Goal: Entertainment & Leisure: Consume media (video, audio)

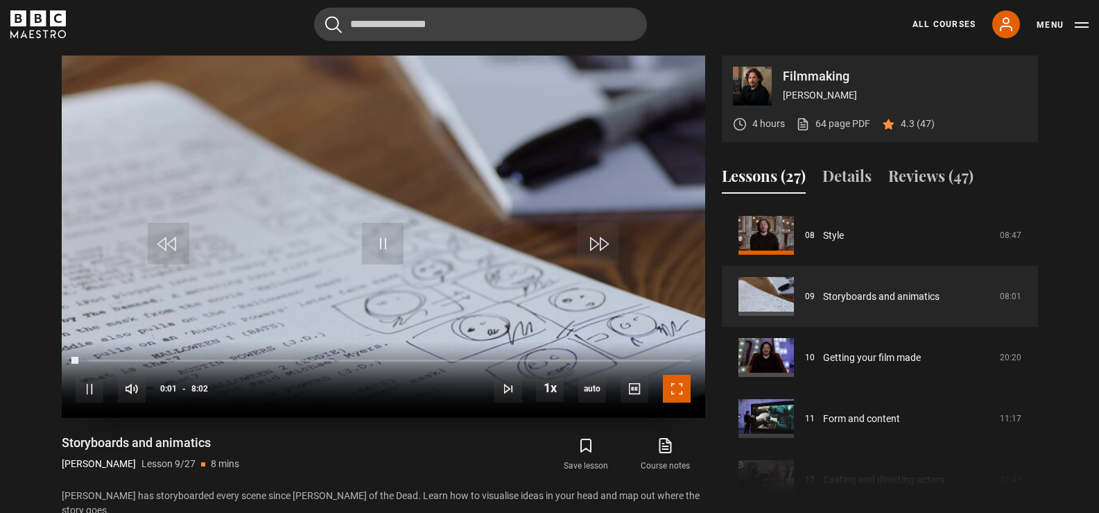
click at [676, 379] on span "Video Player" at bounding box center [677, 389] width 28 height 28
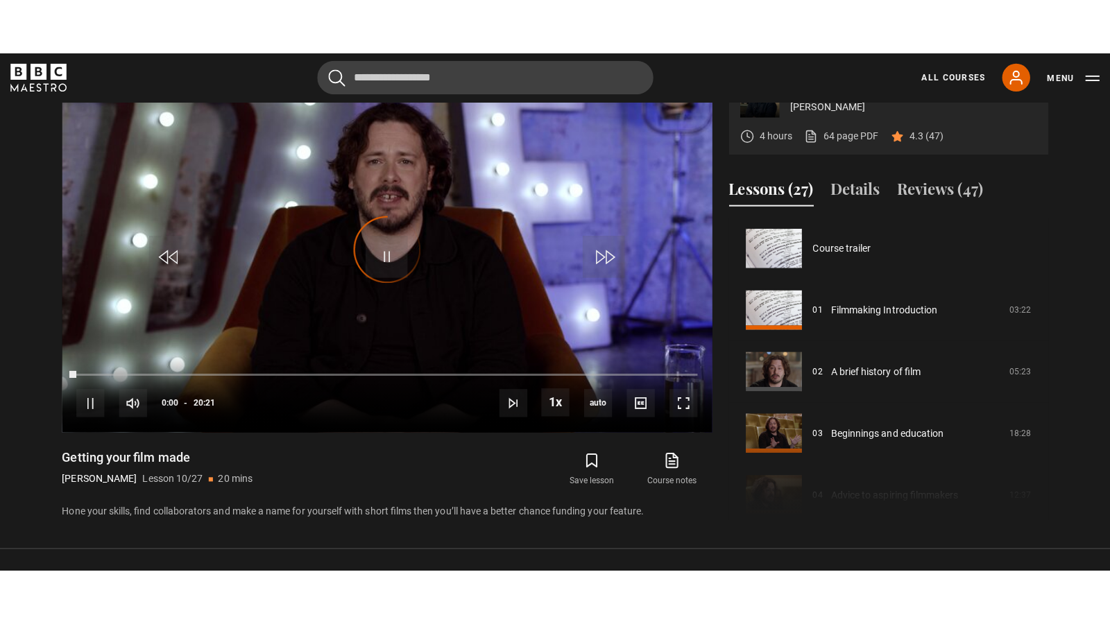
scroll to position [549, 0]
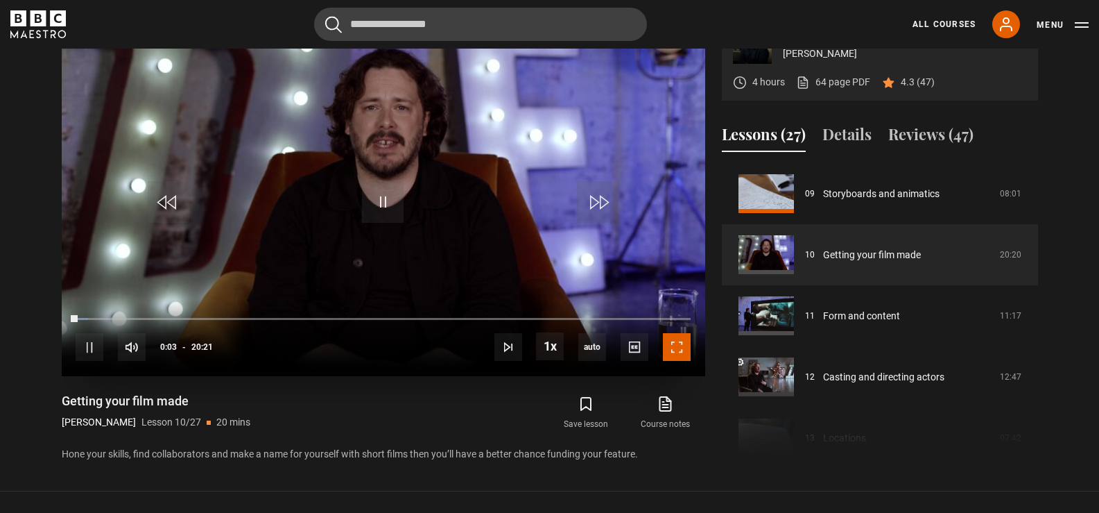
click at [676, 343] on span "Video Player" at bounding box center [677, 347] width 28 height 28
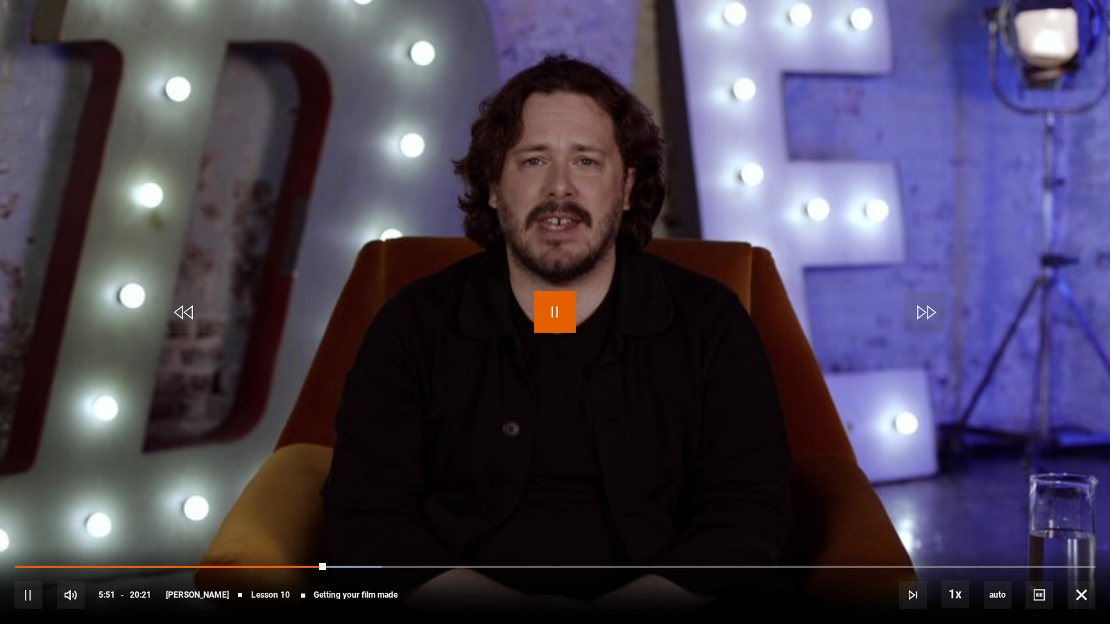
click at [564, 316] on span "Video Player" at bounding box center [555, 312] width 42 height 42
click at [563, 316] on span "Video Player" at bounding box center [555, 312] width 42 height 42
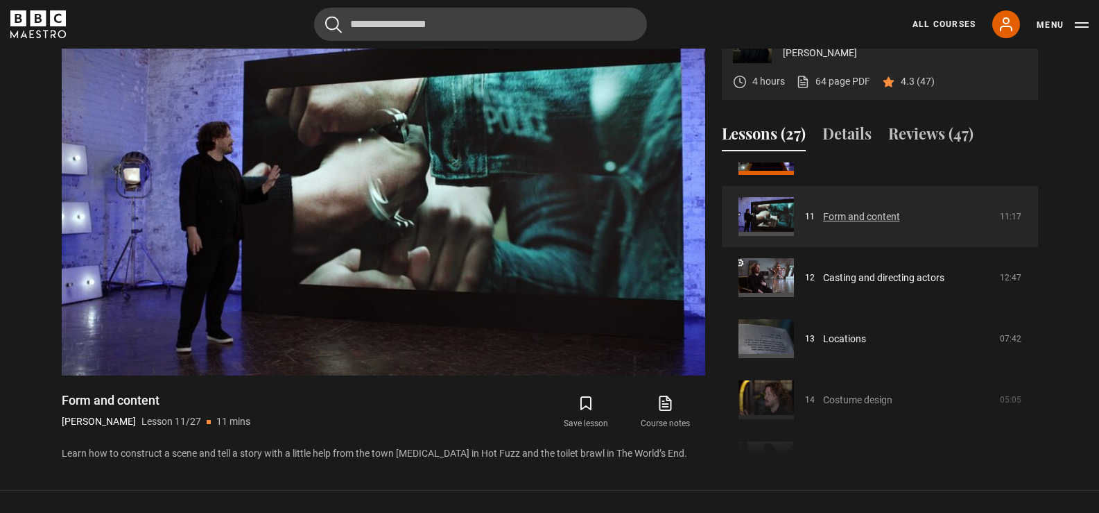
scroll to position [680, 0]
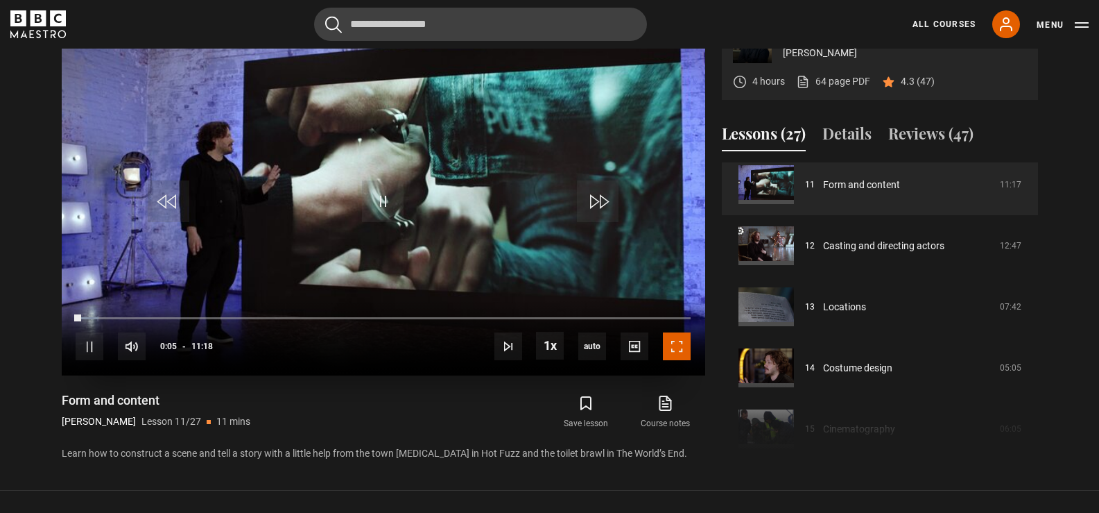
click at [679, 348] on span "Video Player" at bounding box center [677, 346] width 28 height 28
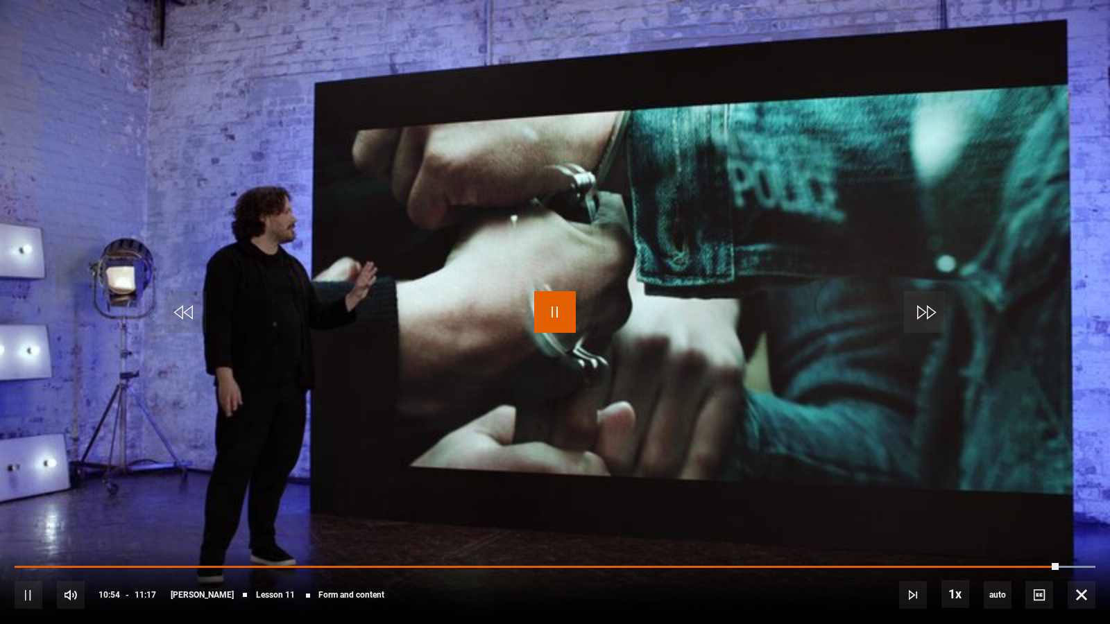
click at [558, 311] on span "Video Player" at bounding box center [555, 312] width 42 height 42
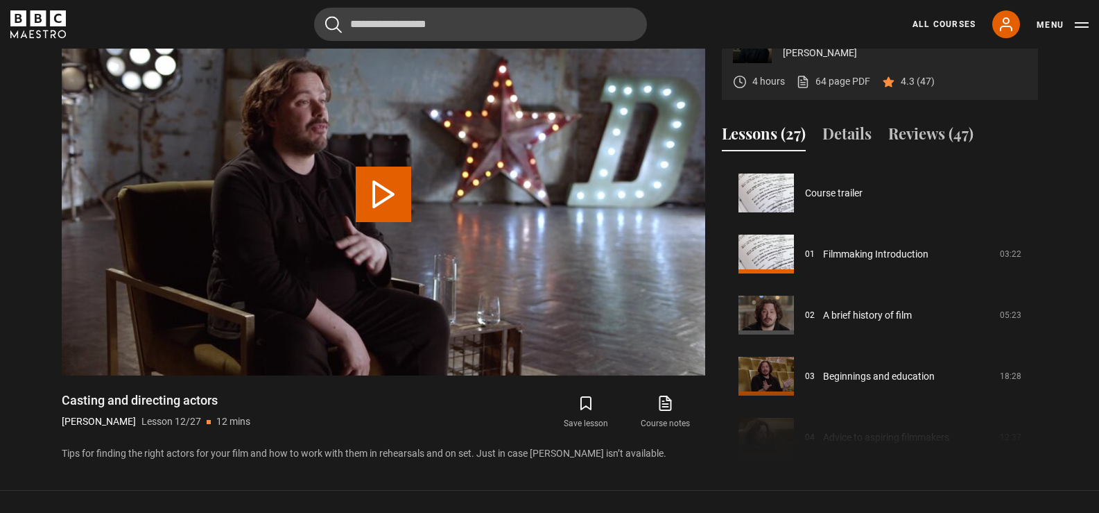
scroll to position [671, 0]
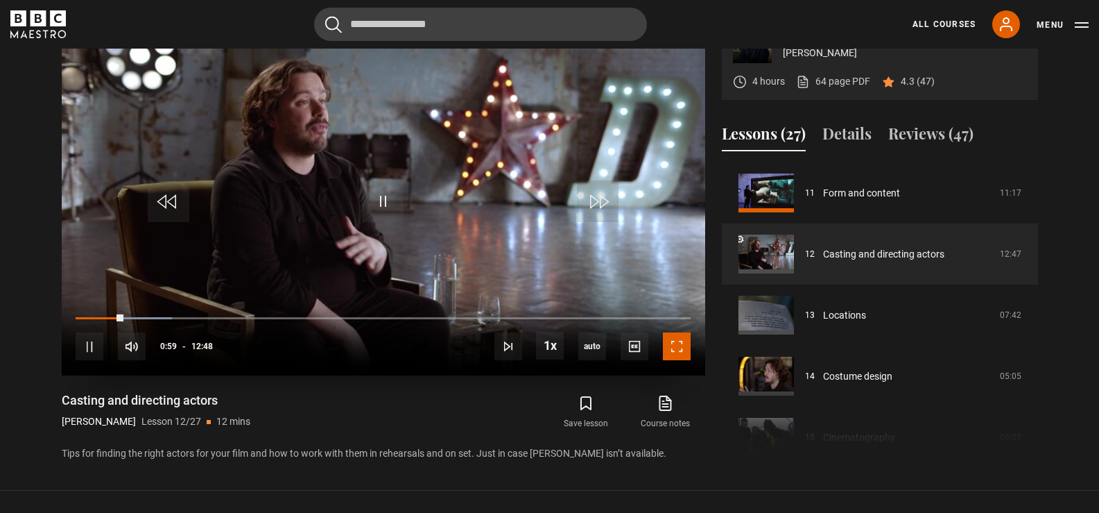
click at [674, 348] on span "Video Player" at bounding box center [677, 346] width 28 height 28
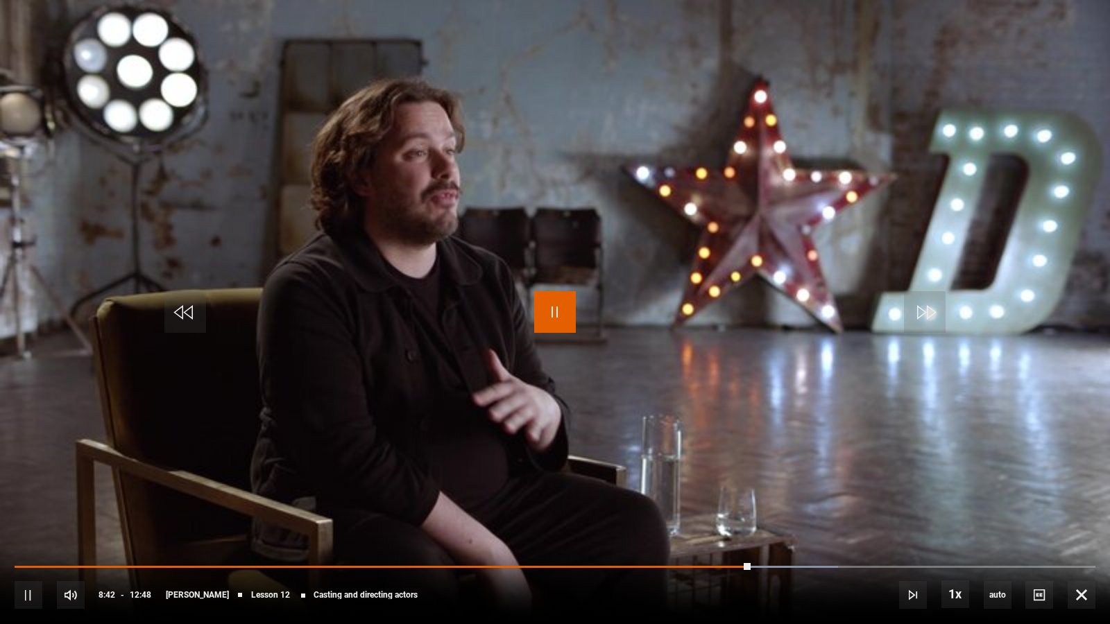
click at [566, 301] on span "Video Player" at bounding box center [555, 312] width 42 height 42
click at [547, 309] on span "Video Player" at bounding box center [555, 312] width 42 height 42
click at [549, 320] on span "Video Player" at bounding box center [555, 312] width 42 height 42
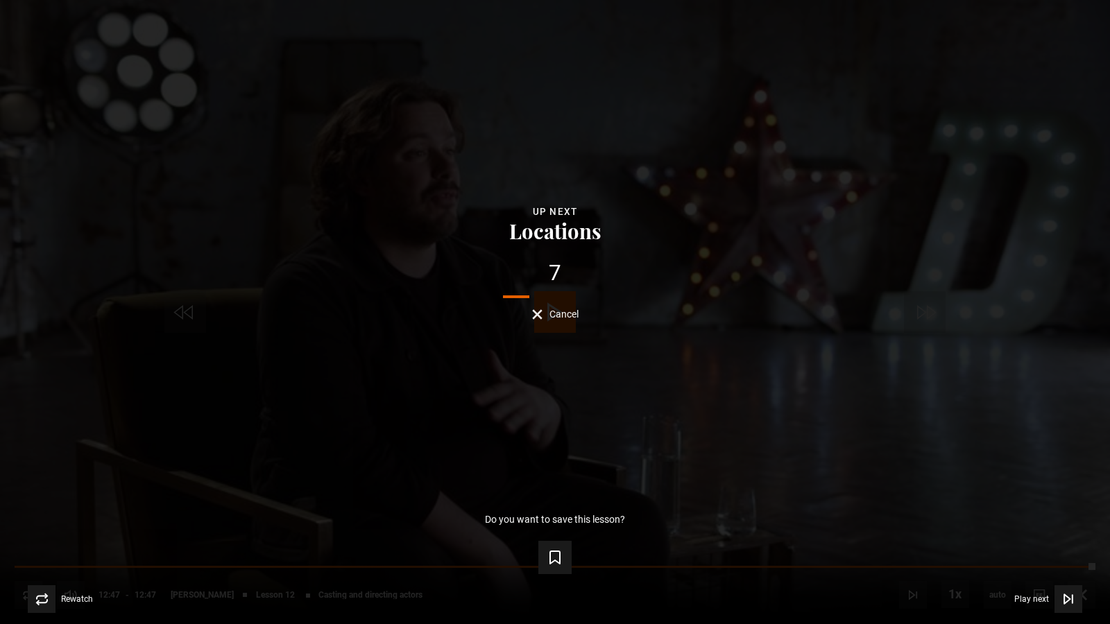
click at [557, 309] on span "Cancel" at bounding box center [563, 314] width 29 height 10
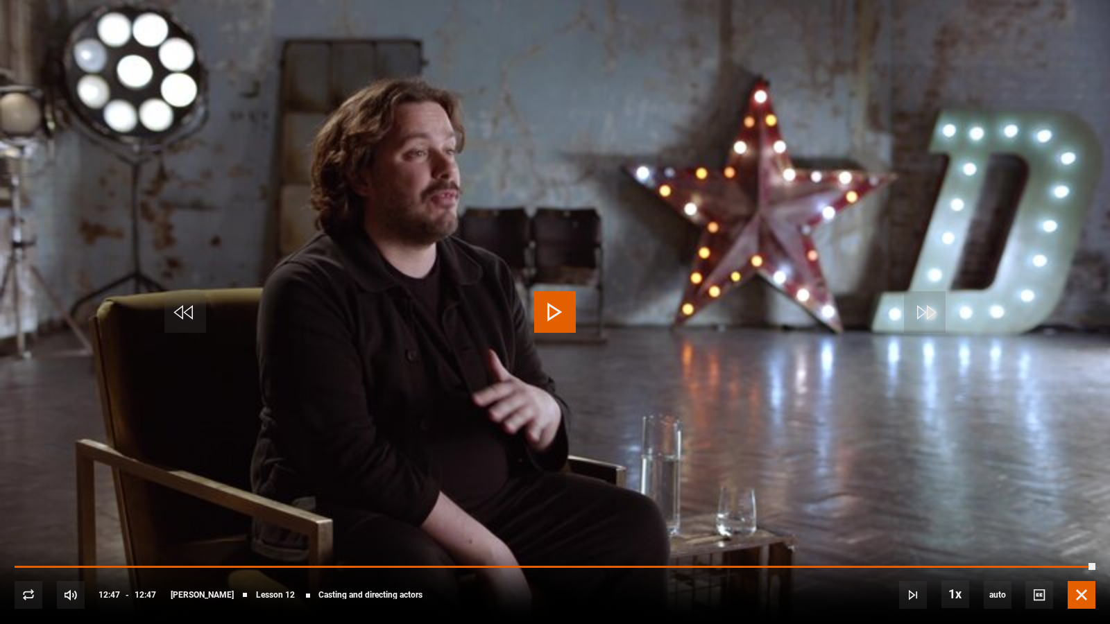
click at [1086, 512] on span "Video Player" at bounding box center [1082, 595] width 28 height 28
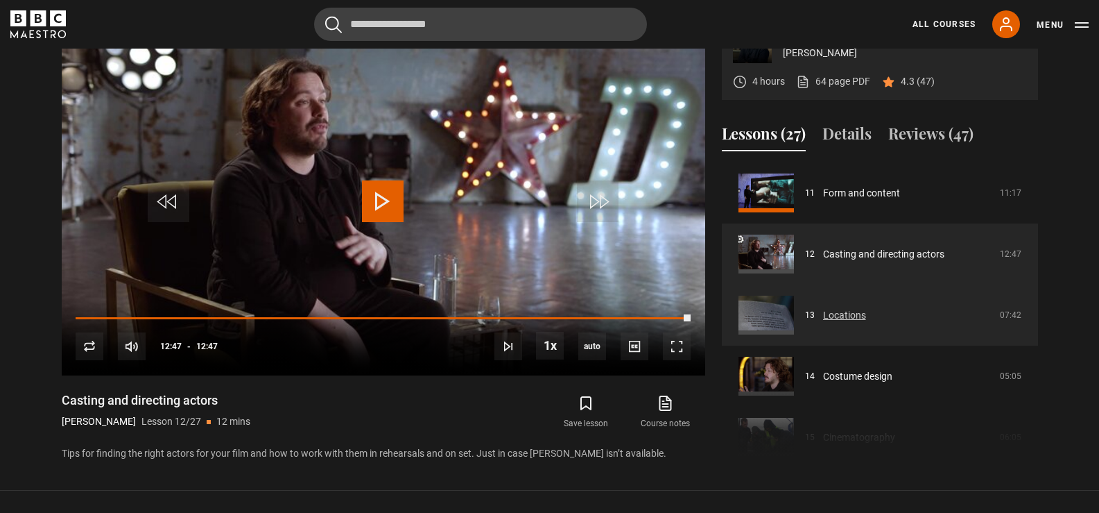
click at [866, 316] on link "Locations" at bounding box center [844, 315] width 43 height 15
